Goal: Check status: Check status

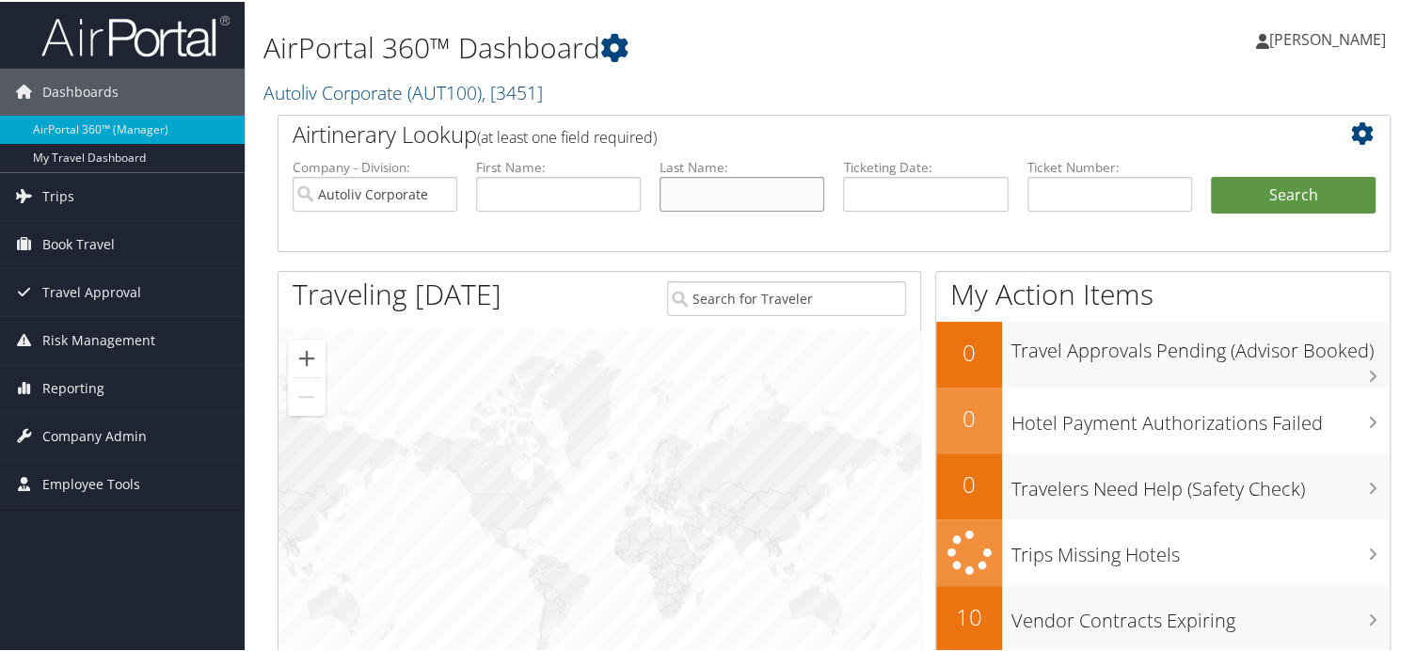
click at [727, 199] on input "text" at bounding box center [741, 192] width 165 height 35
type input "Hadley"
click at [1349, 185] on button "Search" at bounding box center [1293, 194] width 165 height 38
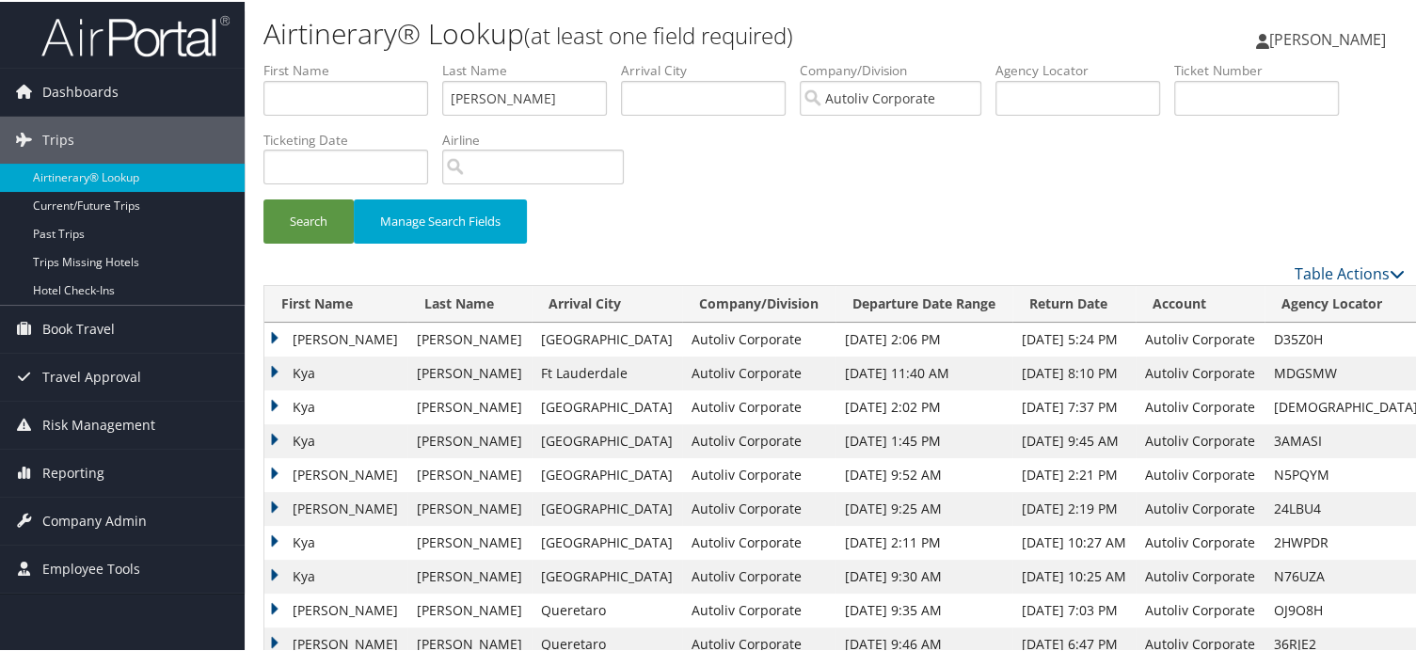
click at [278, 339] on td "SANDRA" at bounding box center [335, 338] width 143 height 34
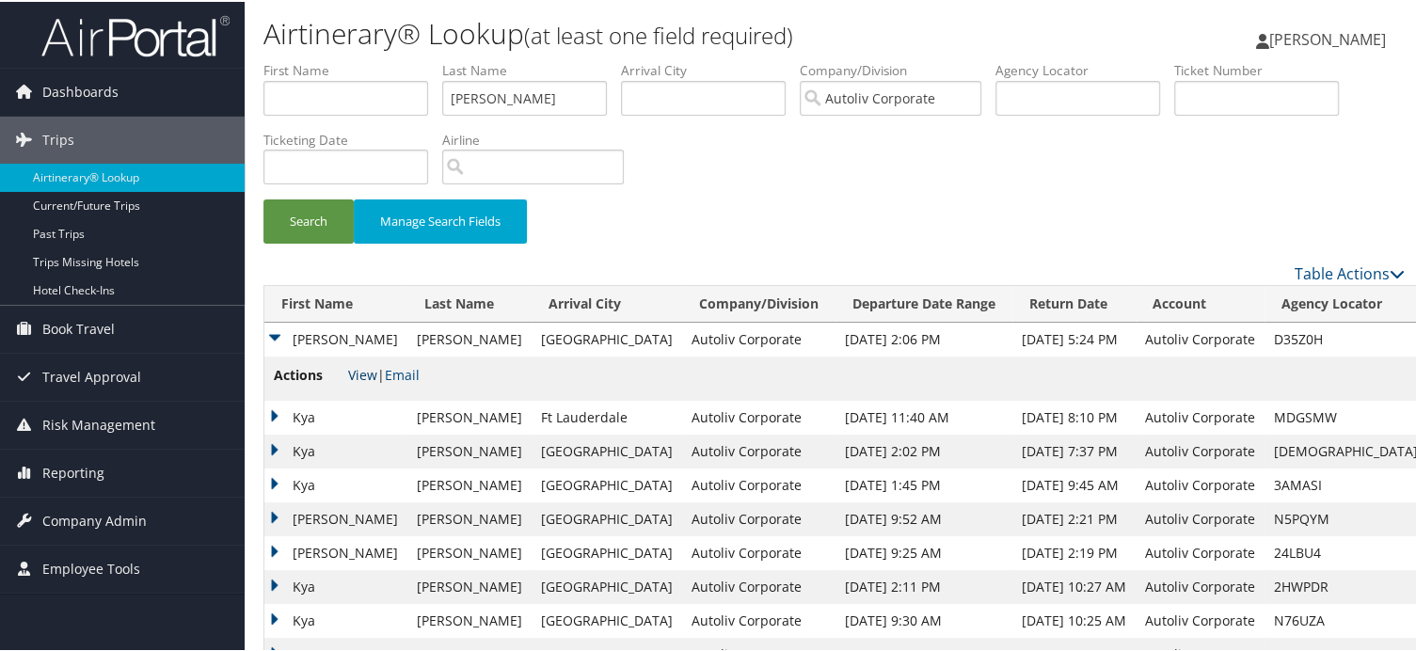
click at [359, 376] on link "View" at bounding box center [362, 373] width 29 height 18
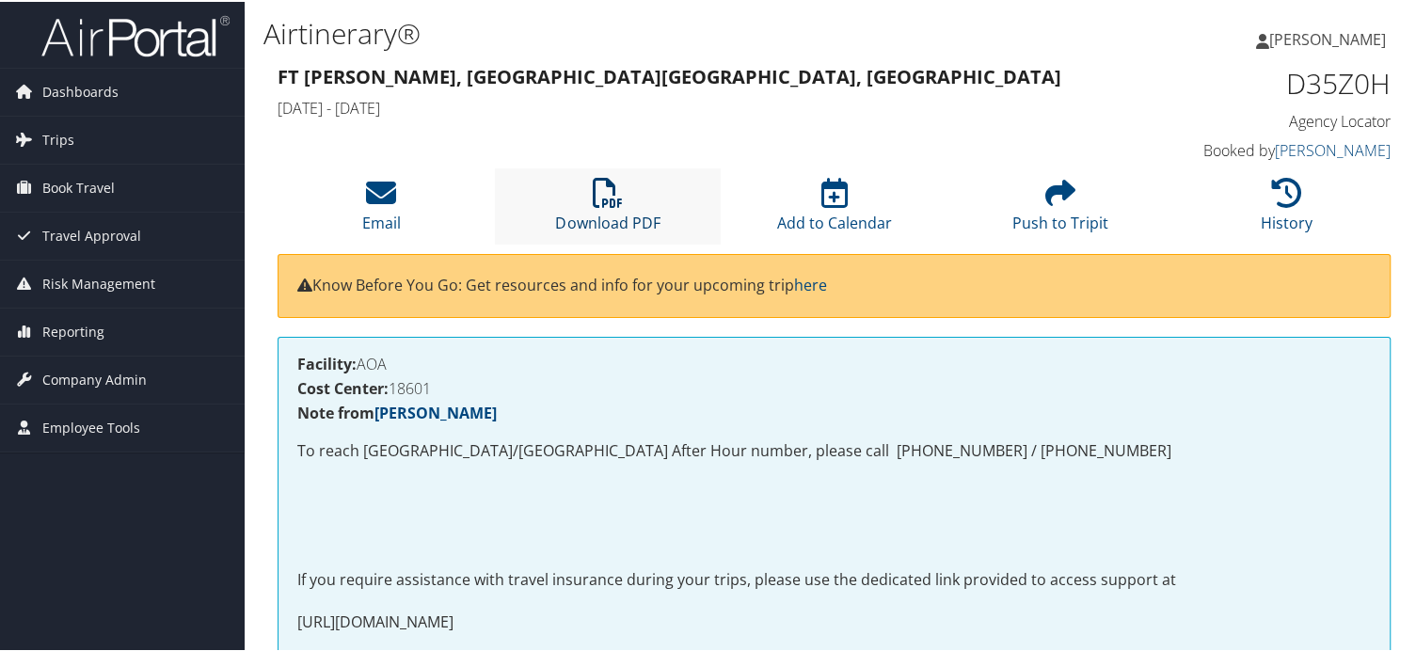
click at [610, 193] on icon at bounding box center [608, 191] width 30 height 30
